Goal: Task Accomplishment & Management: Complete application form

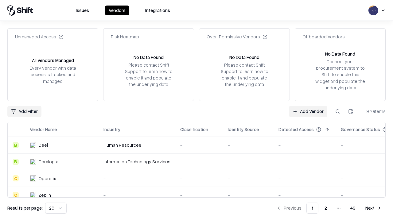
click at [308, 111] on link "Add Vendor" at bounding box center [308, 111] width 38 height 11
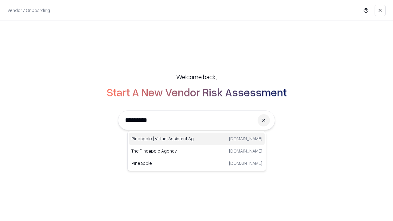
click at [197, 139] on div "Pineapple | Virtual Assistant Agency [DOMAIN_NAME]" at bounding box center [197, 139] width 136 height 12
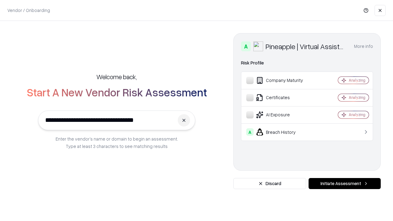
type input "**********"
click at [344, 184] on button "Initiate Assessment" at bounding box center [345, 183] width 72 height 11
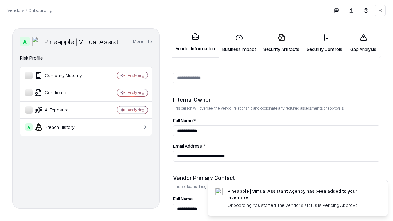
scroll to position [318, 0]
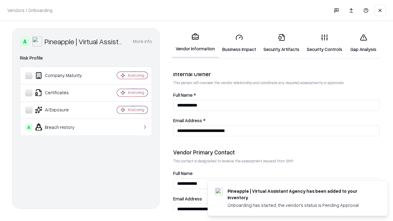
click at [239, 43] on link "Business Impact" at bounding box center [239, 43] width 41 height 29
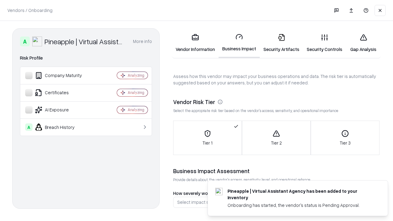
click at [281, 43] on link "Security Artifacts" at bounding box center [281, 43] width 43 height 29
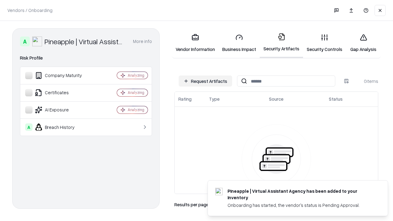
click at [205, 81] on button "Request Artifacts" at bounding box center [205, 81] width 53 height 11
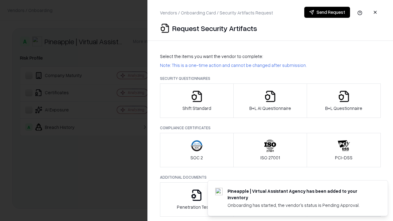
click at [196, 101] on icon "button" at bounding box center [197, 96] width 12 height 12
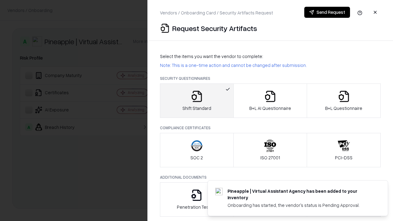
click at [327, 12] on button "Send Request" at bounding box center [327, 12] width 46 height 11
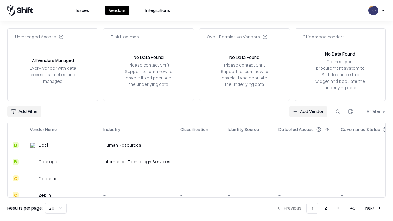
click at [338, 111] on button at bounding box center [337, 111] width 11 height 11
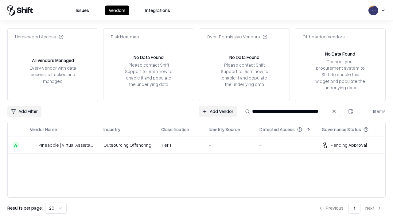
type input "**********"
click at [200, 145] on td "Tier 1" at bounding box center [180, 145] width 48 height 17
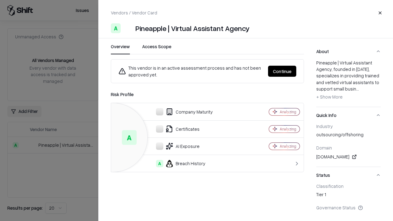
click at [282, 71] on button "Continue" at bounding box center [282, 71] width 28 height 11
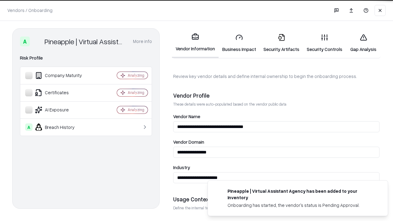
click at [281, 43] on link "Security Artifacts" at bounding box center [281, 43] width 43 height 29
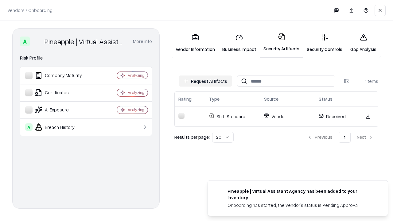
click at [325, 43] on link "Security Controls" at bounding box center [324, 43] width 43 height 29
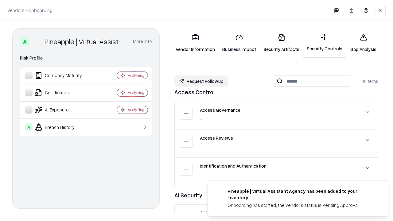
click at [201, 81] on button "Request Followup" at bounding box center [201, 81] width 54 height 11
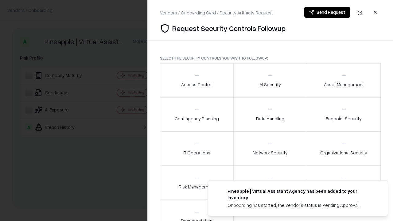
click at [196, 80] on div "Access Control" at bounding box center [196, 80] width 31 height 15
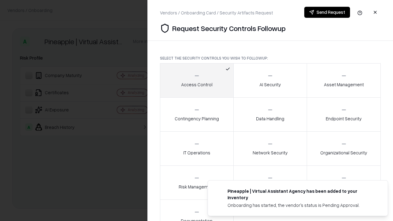
click at [327, 12] on button "Send Request" at bounding box center [327, 12] width 46 height 11
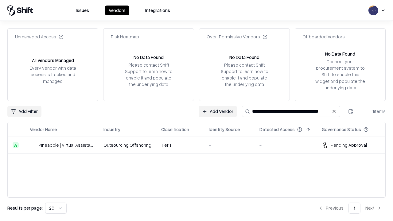
type input "**********"
click at [200, 145] on td "Tier 1" at bounding box center [180, 145] width 48 height 17
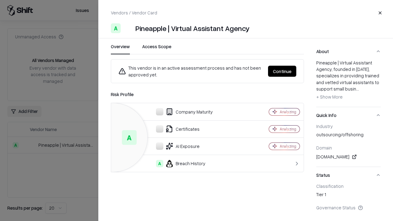
click at [282, 71] on button "Continue" at bounding box center [282, 71] width 28 height 11
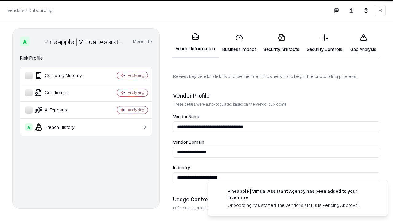
click at [363, 43] on link "Gap Analysis" at bounding box center [363, 43] width 35 height 29
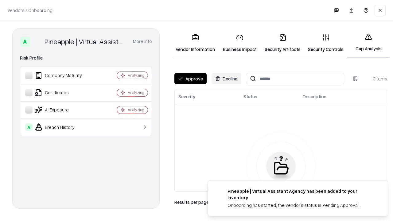
click at [190, 79] on button "Approve" at bounding box center [190, 78] width 32 height 11
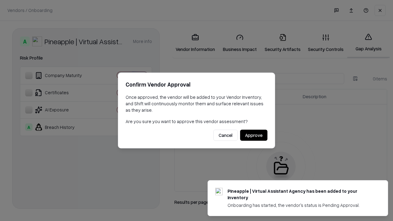
click at [254, 135] on button "Approve" at bounding box center [253, 135] width 27 height 11
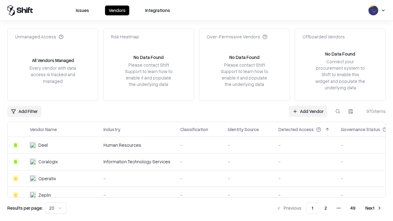
type input "**********"
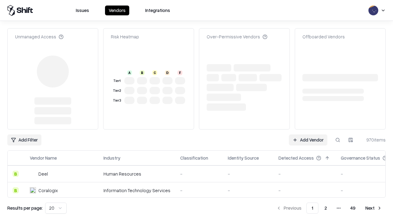
click at [308, 134] on link "Add Vendor" at bounding box center [308, 139] width 38 height 11
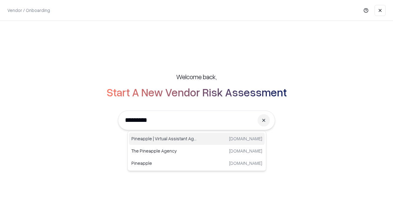
click at [197, 139] on div "Pineapple | Virtual Assistant Agency [DOMAIN_NAME]" at bounding box center [197, 139] width 136 height 12
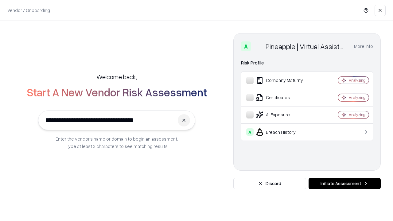
type input "**********"
click at [344, 184] on button "Initiate Assessment" at bounding box center [345, 183] width 72 height 11
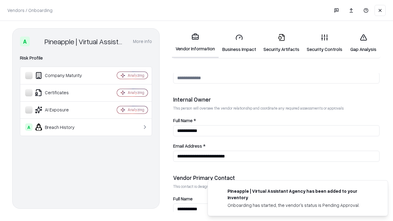
scroll to position [318, 0]
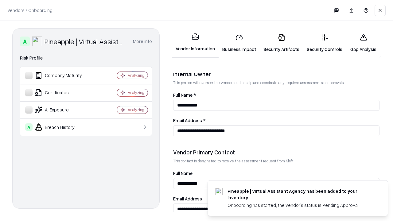
click at [363, 43] on link "Gap Analysis" at bounding box center [363, 43] width 35 height 29
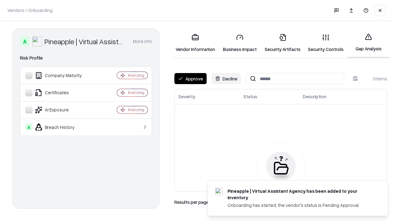
click at [190, 79] on button "Approve" at bounding box center [190, 78] width 32 height 11
